Goal: Check status: Check status

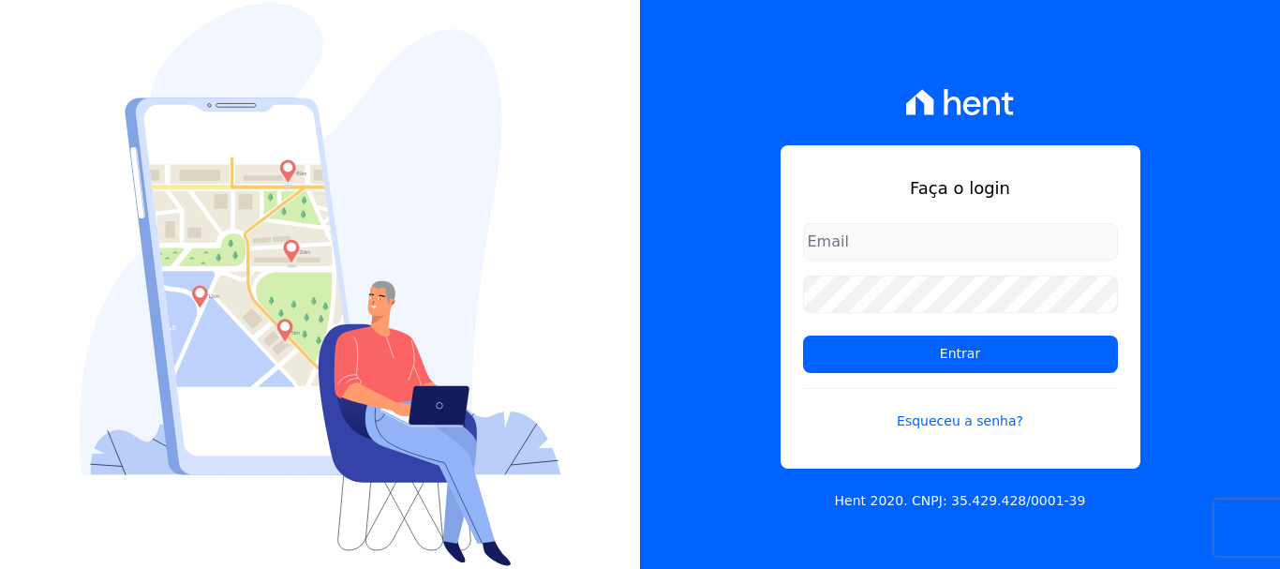
click at [872, 239] on input "email" at bounding box center [960, 241] width 315 height 37
type input "[EMAIL_ADDRESS][DOMAIN_NAME]"
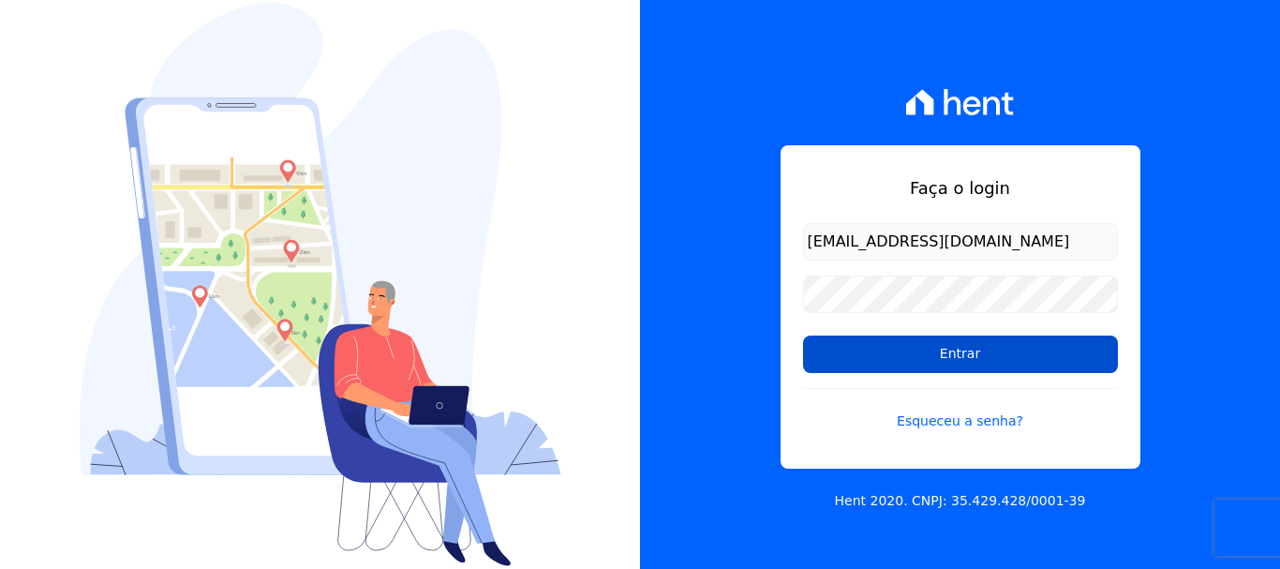
click at [986, 357] on input "Entrar" at bounding box center [960, 354] width 315 height 37
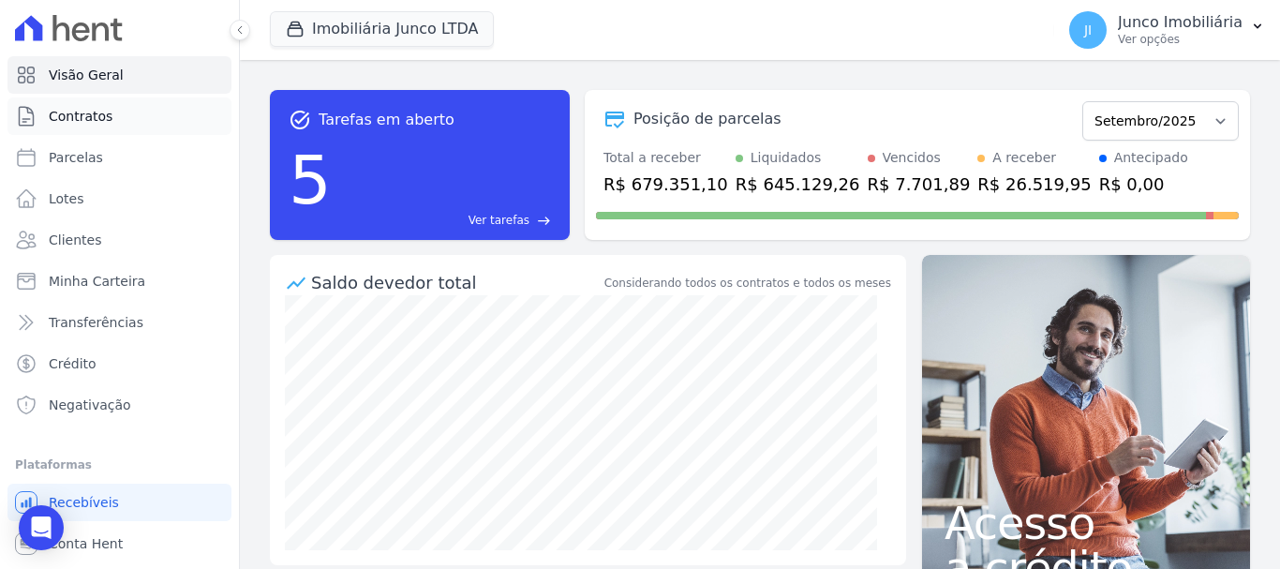
click at [80, 111] on span "Contratos" at bounding box center [81, 116] width 64 height 19
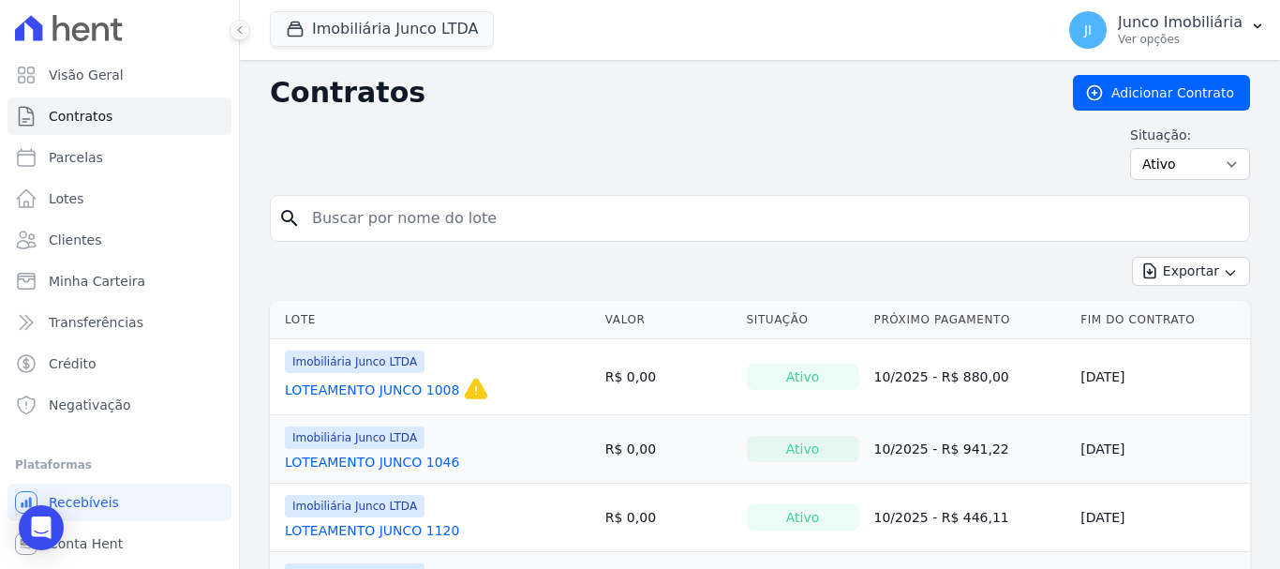
drag, startPoint x: 360, startPoint y: 215, endPoint x: 397, endPoint y: 171, distance: 57.8
click at [360, 215] on input "search" at bounding box center [771, 218] width 941 height 37
type input "1284"
click at [1222, 163] on select "Ativo Todos Pausado Distratado Rascunho Expirado Encerrado" at bounding box center [1190, 164] width 120 height 32
select select "all"
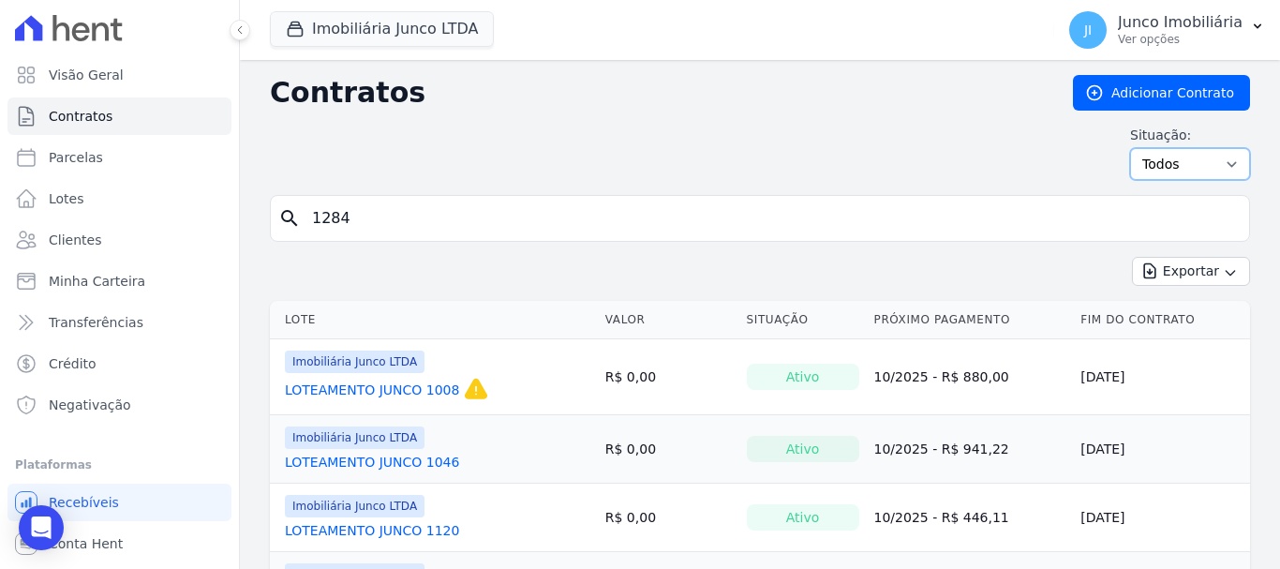
click at [1130, 148] on select "Ativo Todos Pausado Distratado Rascunho Expirado Encerrado" at bounding box center [1190, 164] width 120 height 32
click at [374, 212] on input "1284" at bounding box center [771, 218] width 941 height 37
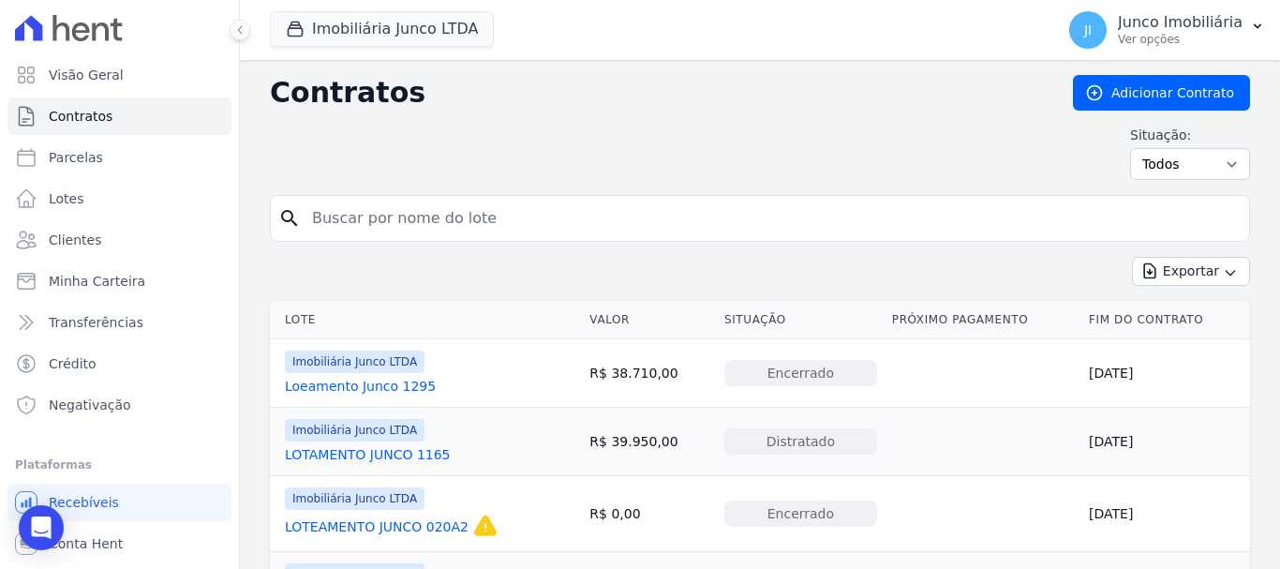
click at [391, 216] on input "search" at bounding box center [771, 218] width 941 height 37
type input "1284"
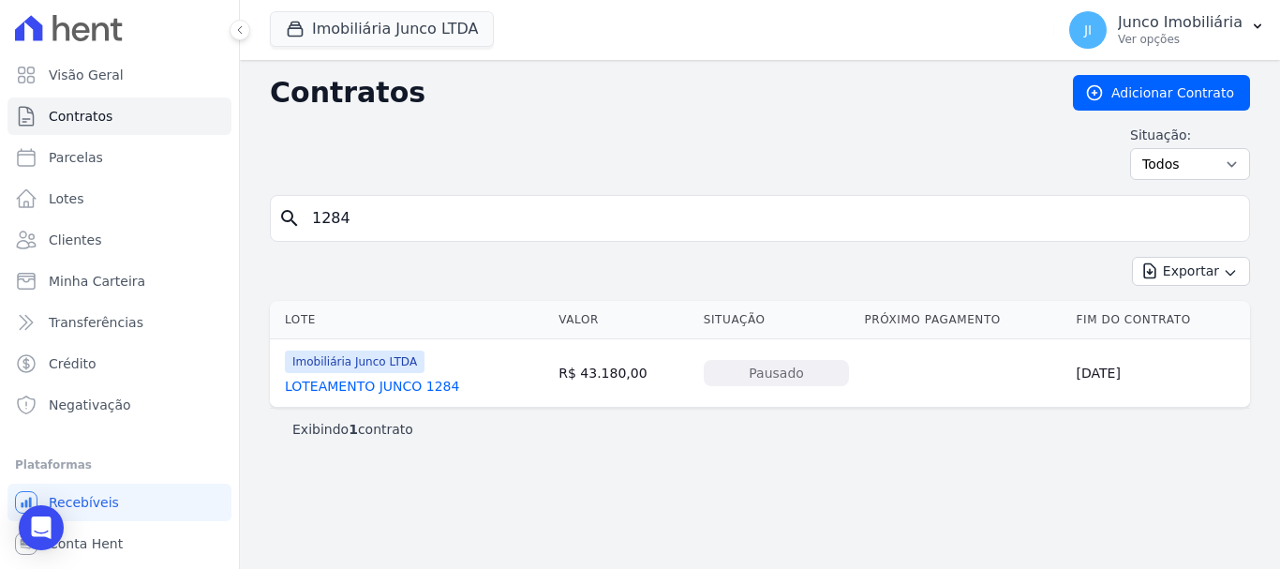
click at [411, 381] on link "LOTEAMENTO JUNCO 1284" at bounding box center [372, 386] width 174 height 19
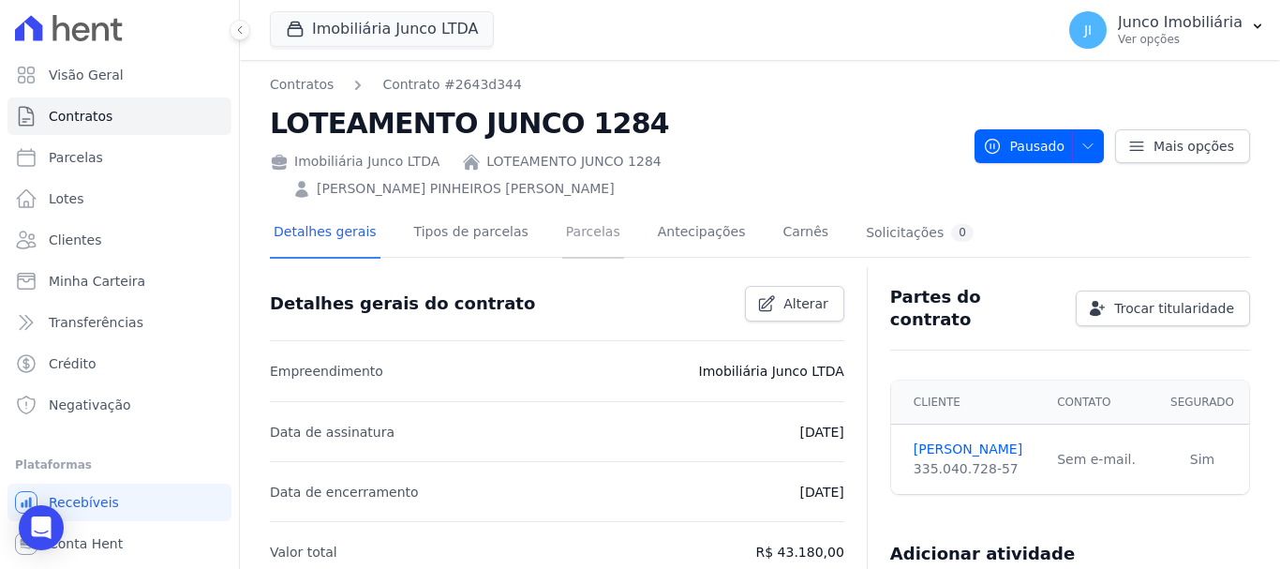
click at [562, 209] on link "Parcelas" at bounding box center [593, 234] width 62 height 50
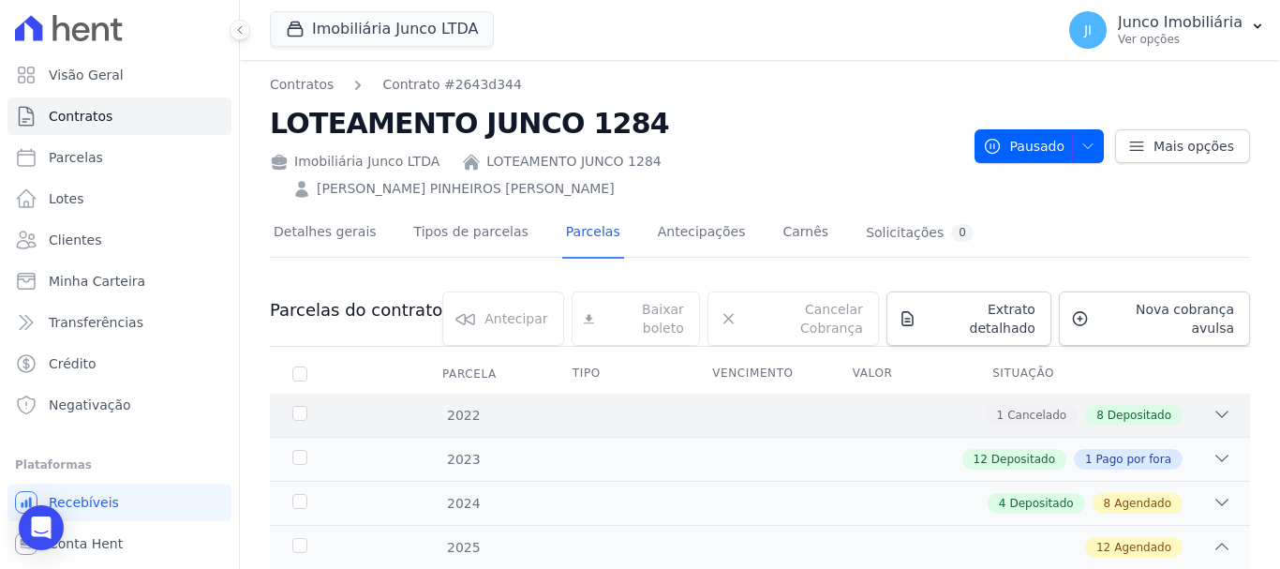
click at [1114, 407] on span "Depositado" at bounding box center [1140, 415] width 64 height 17
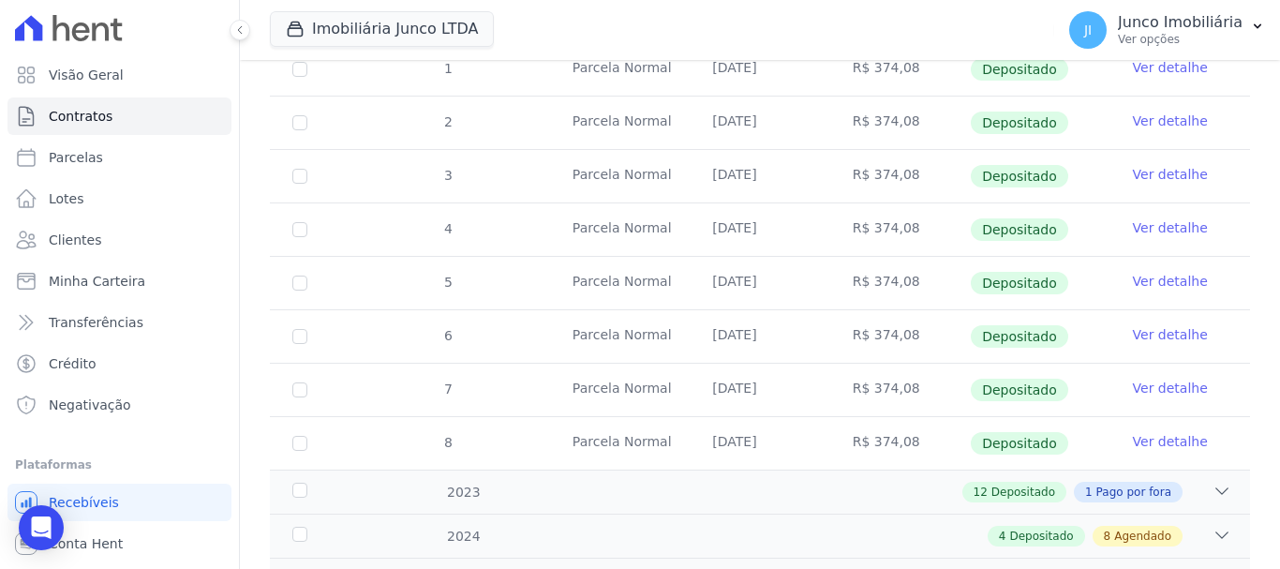
scroll to position [452, 0]
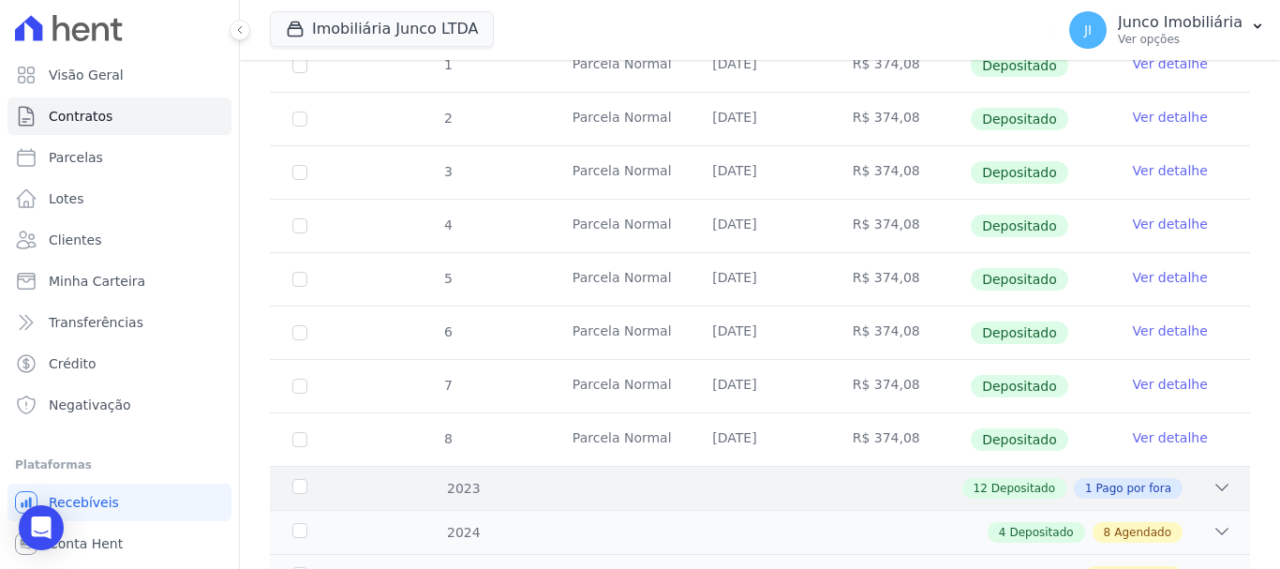
click at [1020, 480] on span "Depositado" at bounding box center [1024, 488] width 64 height 17
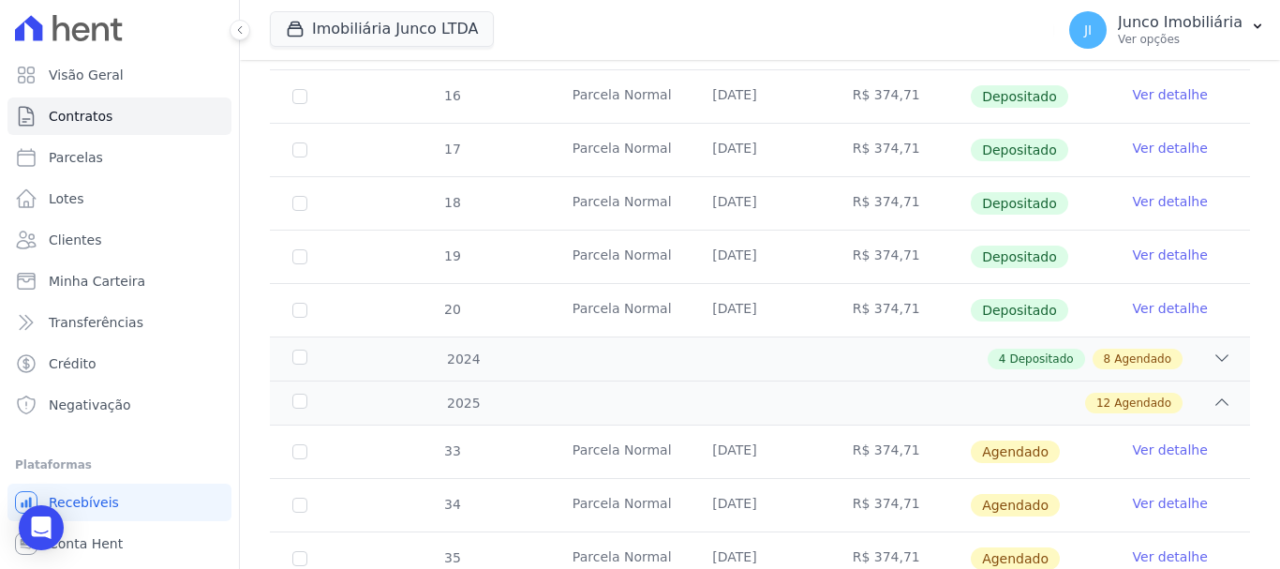
scroll to position [1400, 0]
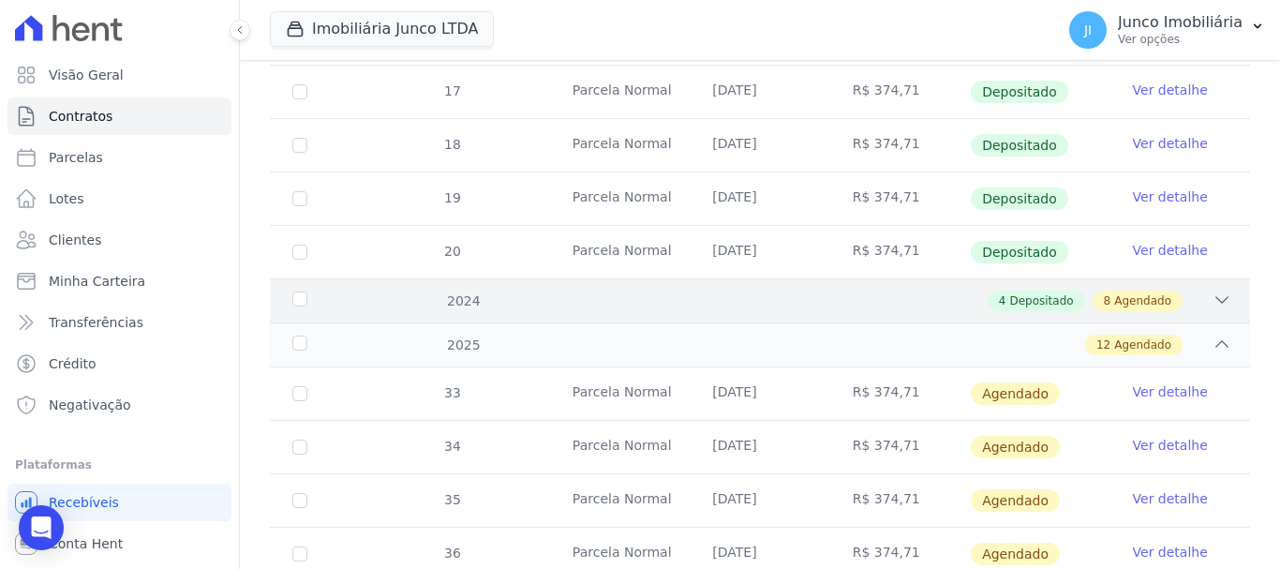
click at [1017, 292] on span "Depositado" at bounding box center [1041, 300] width 64 height 17
